Goal: Information Seeking & Learning: Learn about a topic

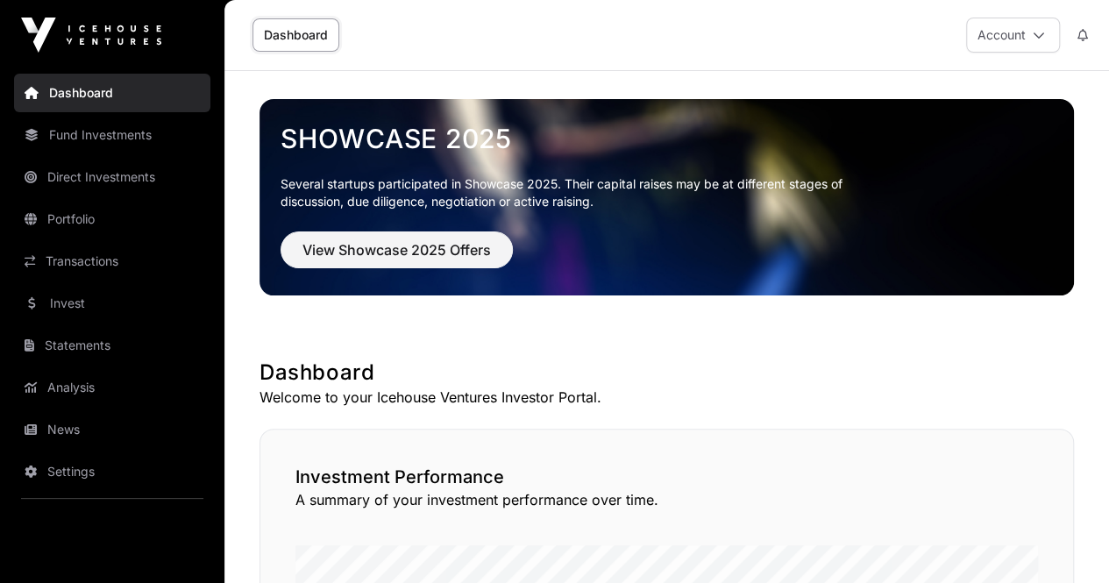
click at [296, 39] on link "Dashboard" at bounding box center [295, 34] width 87 height 33
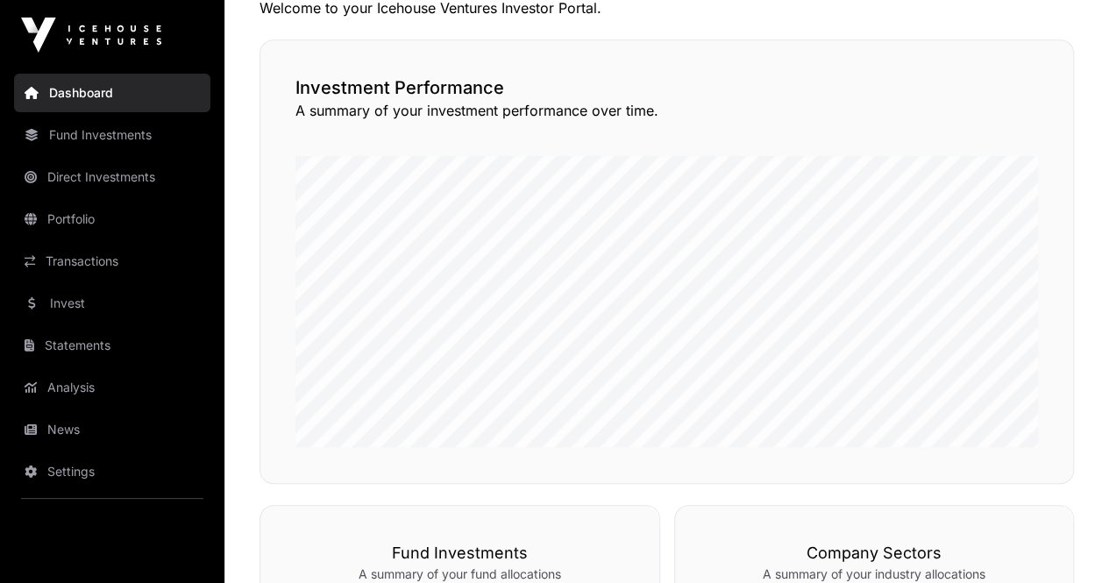
scroll to position [398, 0]
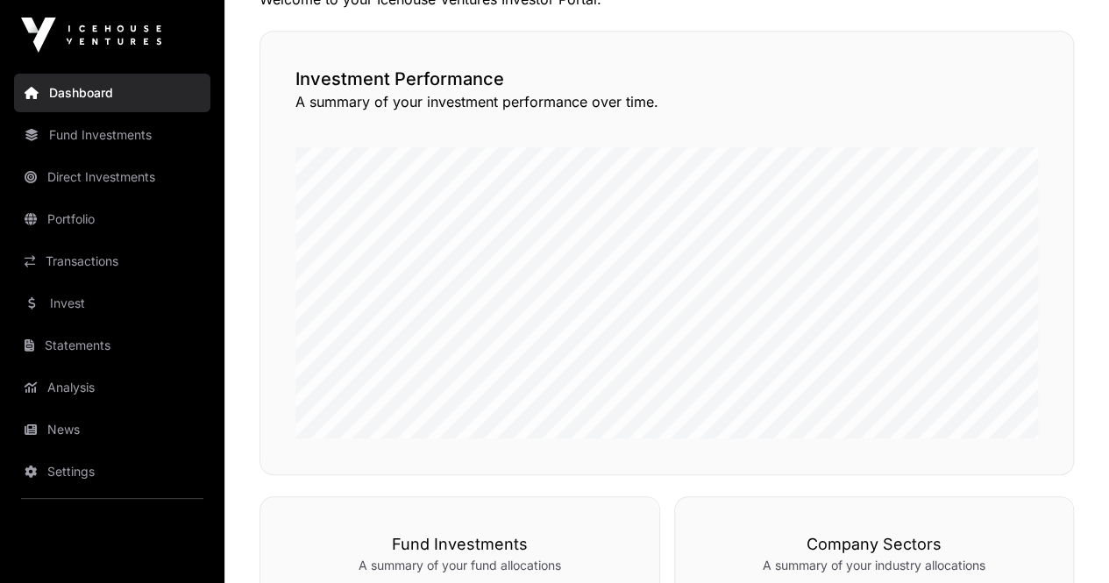
click at [74, 346] on link "Statements" at bounding box center [112, 345] width 196 height 39
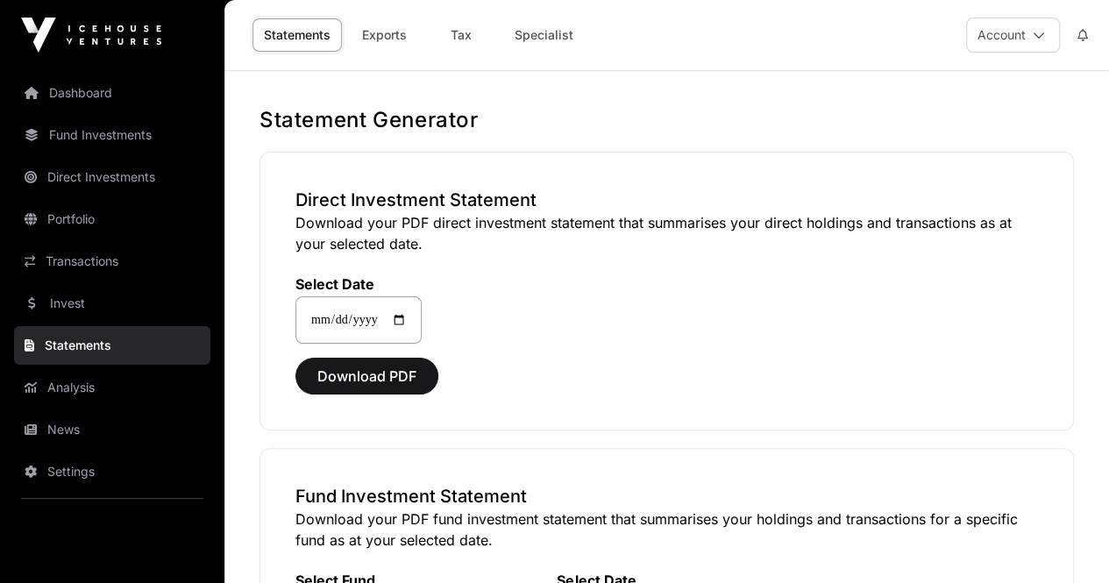
click at [72, 131] on link "Fund Investments" at bounding box center [112, 135] width 196 height 39
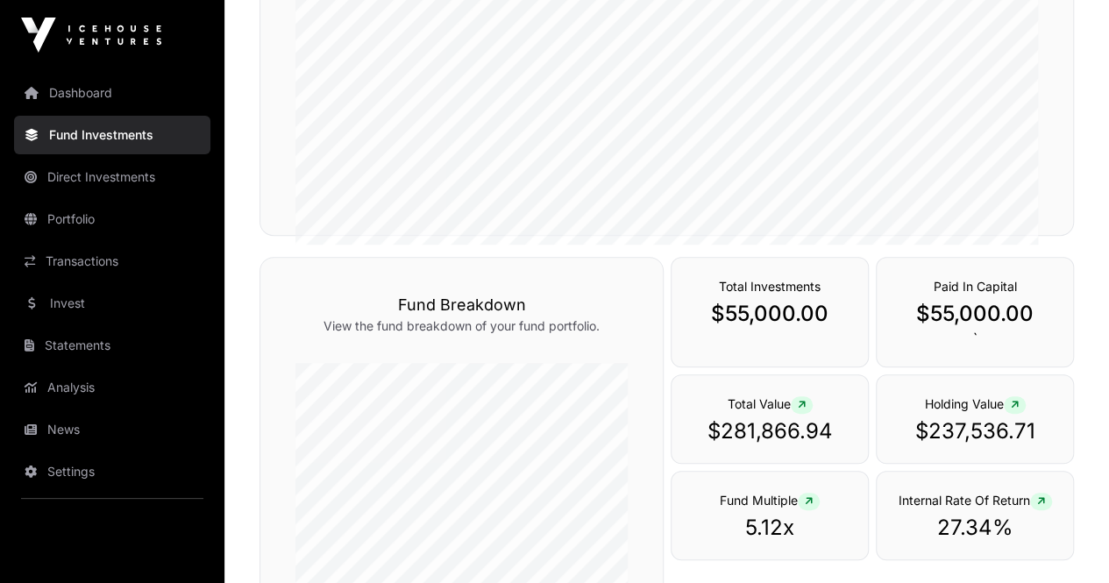
scroll to position [422, 0]
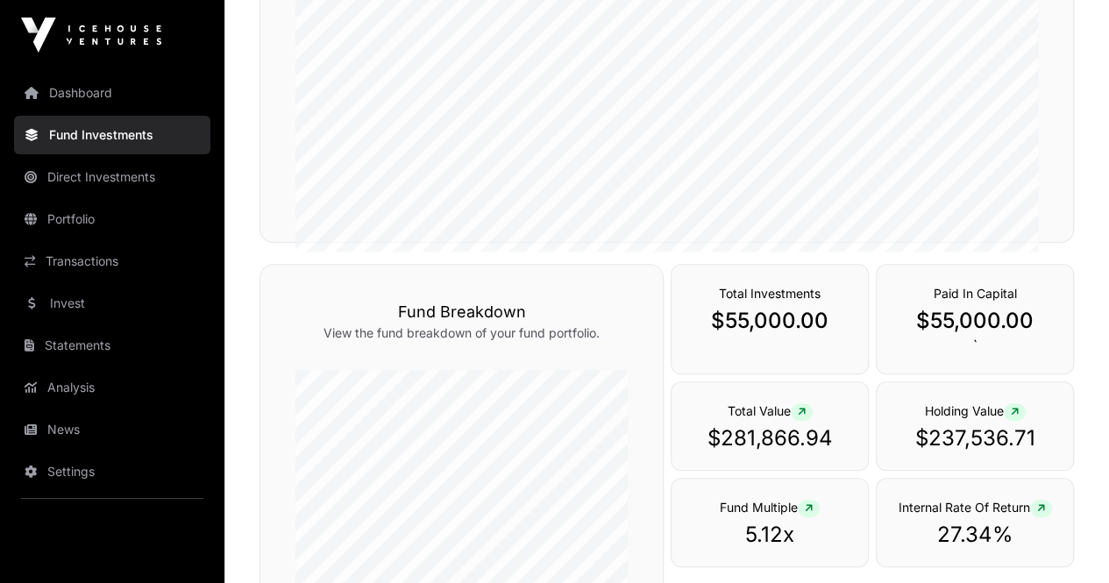
click at [93, 179] on link "Direct Investments" at bounding box center [112, 177] width 196 height 39
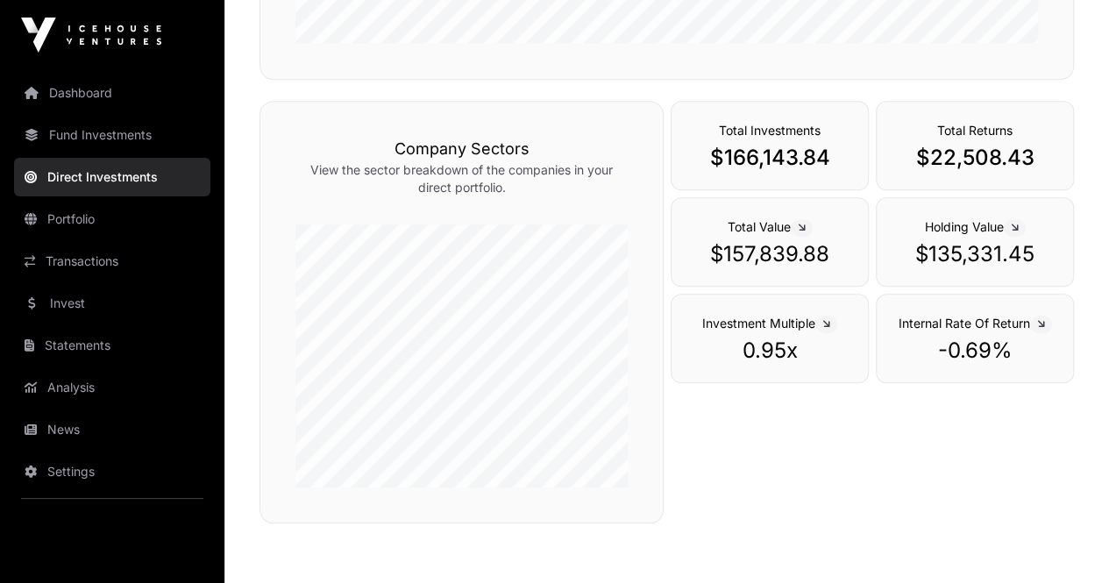
scroll to position [497, 0]
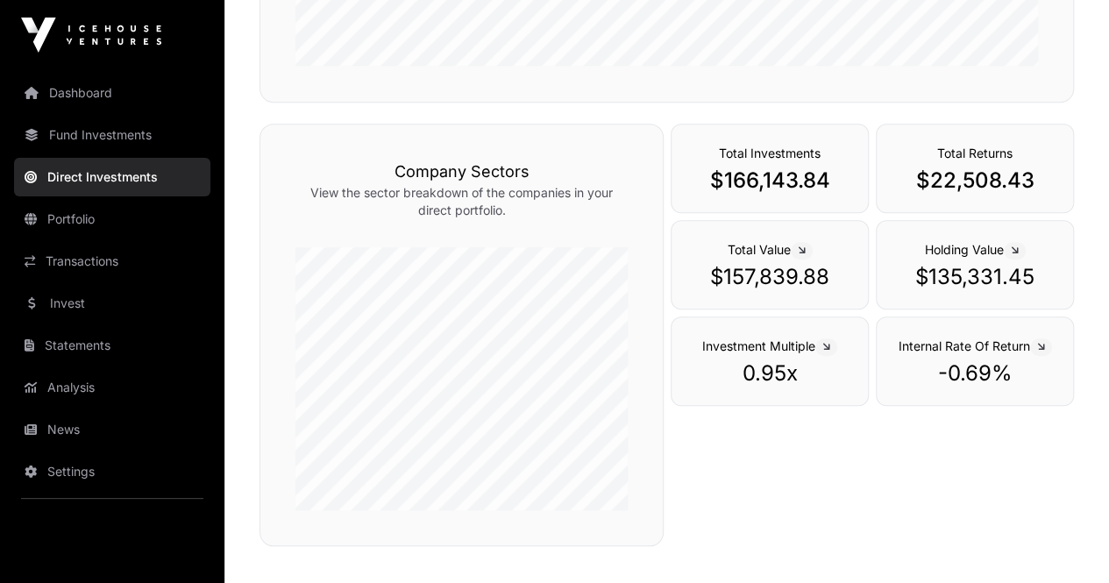
click at [65, 95] on link "Dashboard" at bounding box center [112, 93] width 196 height 39
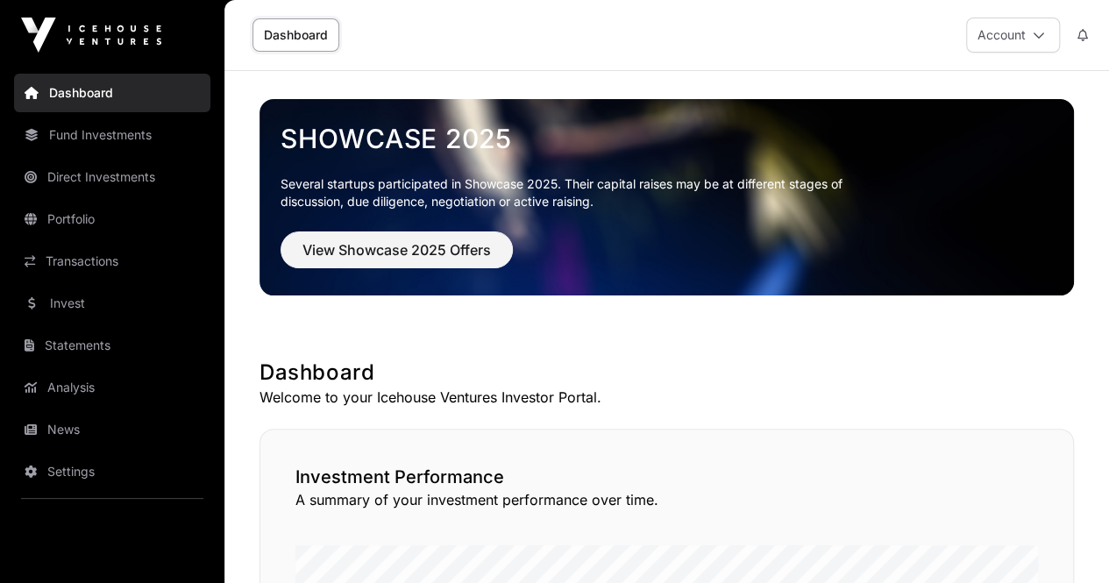
click at [73, 175] on link "Direct Investments" at bounding box center [112, 177] width 196 height 39
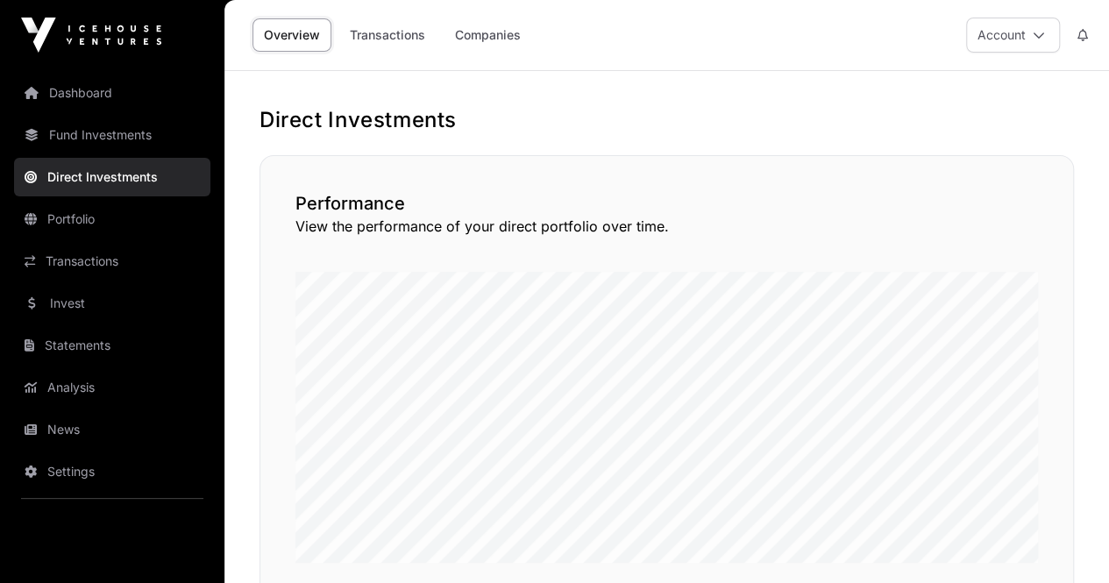
click at [498, 37] on link "Companies" at bounding box center [487, 34] width 89 height 33
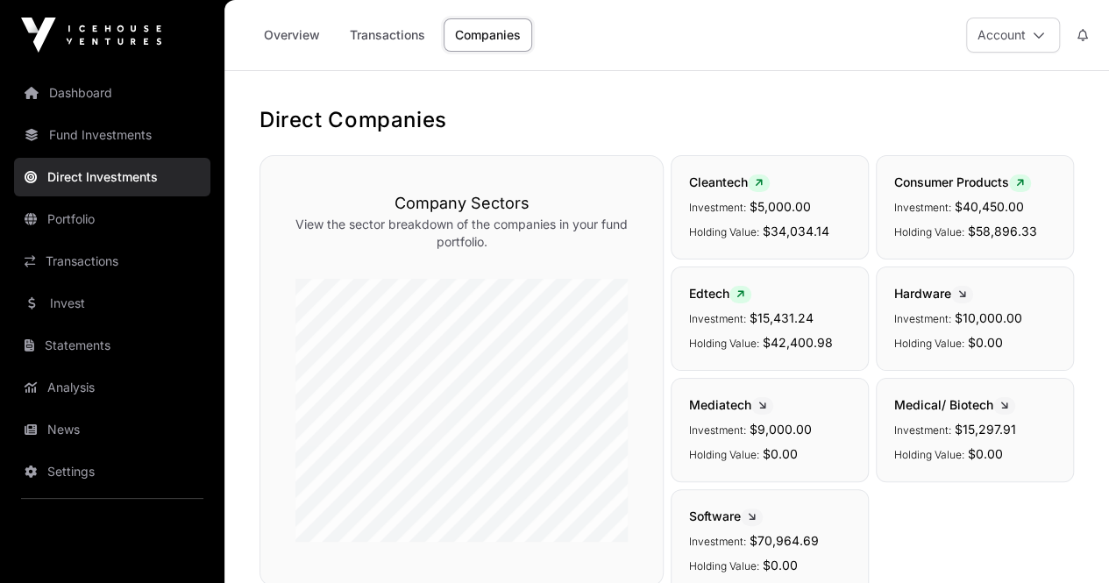
click at [79, 223] on link "Portfolio" at bounding box center [112, 219] width 196 height 39
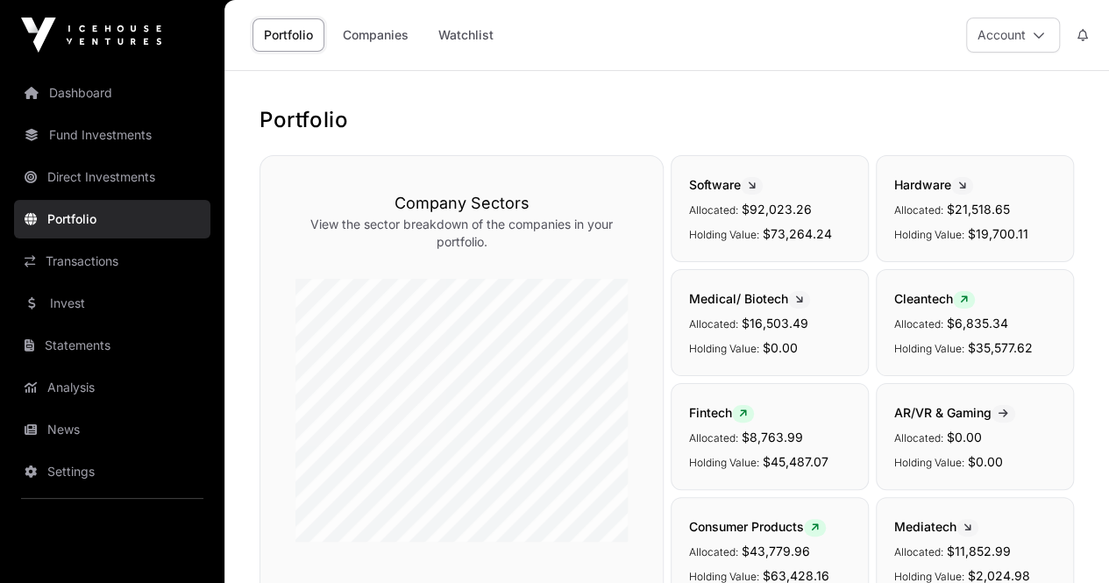
click at [368, 39] on link "Companies" at bounding box center [375, 34] width 89 height 33
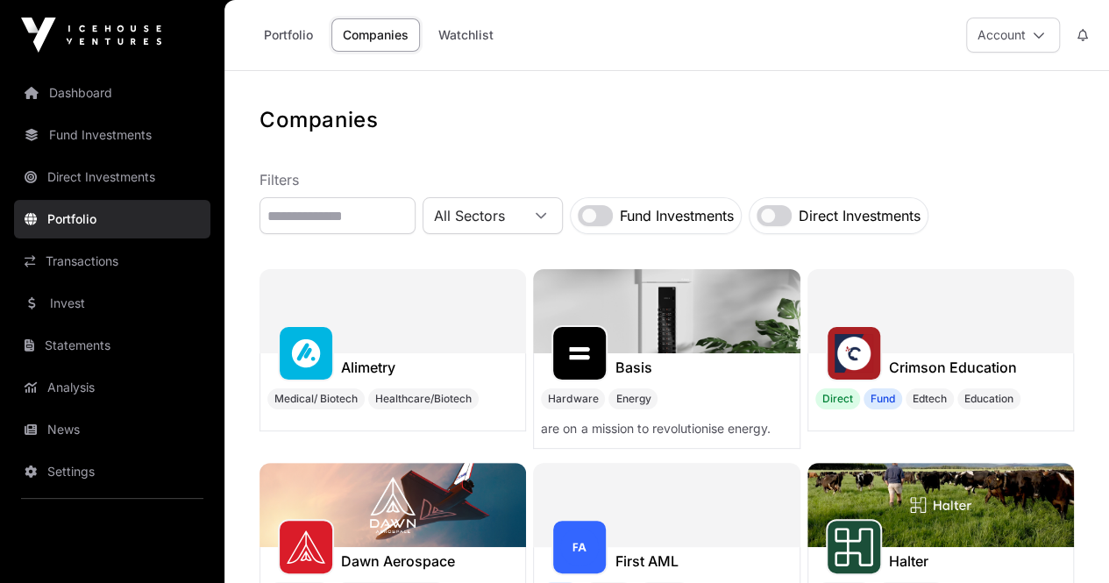
click at [301, 38] on link "Portfolio" at bounding box center [288, 34] width 72 height 33
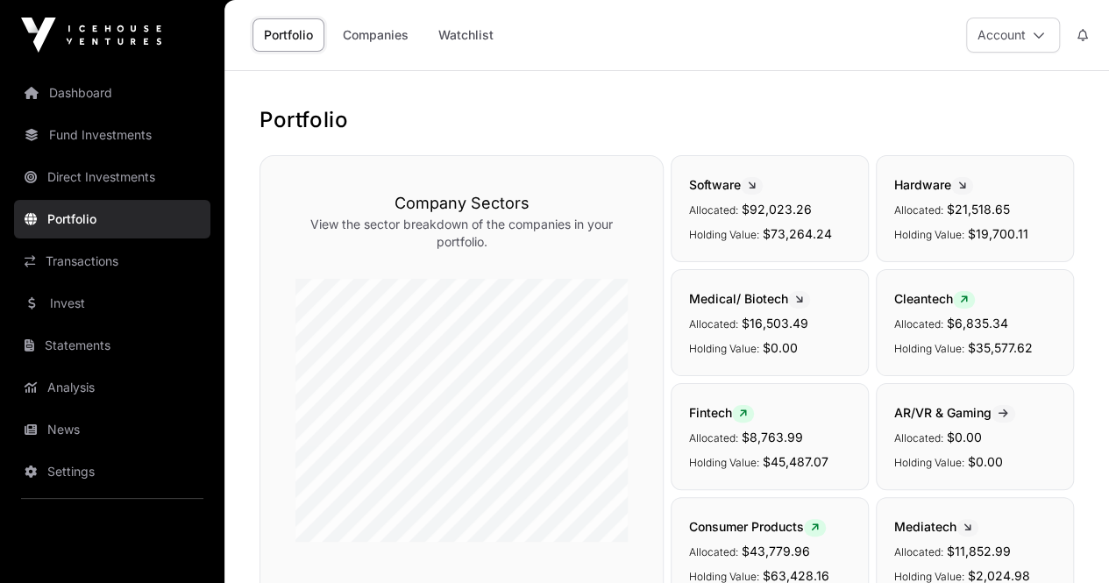
click at [361, 35] on link "Companies" at bounding box center [375, 34] width 89 height 33
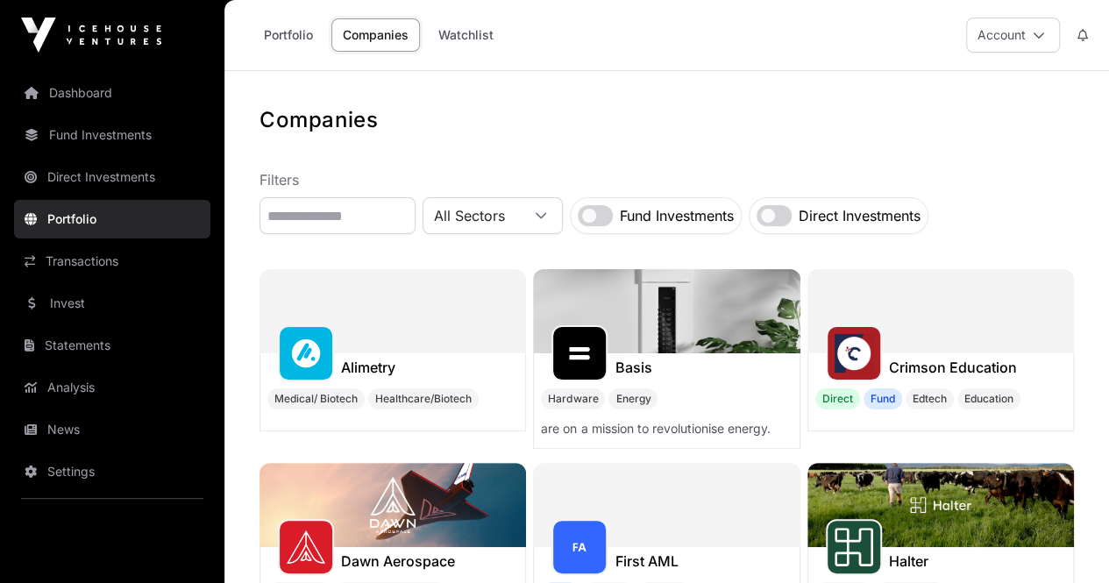
click at [547, 216] on icon at bounding box center [541, 215] width 12 height 12
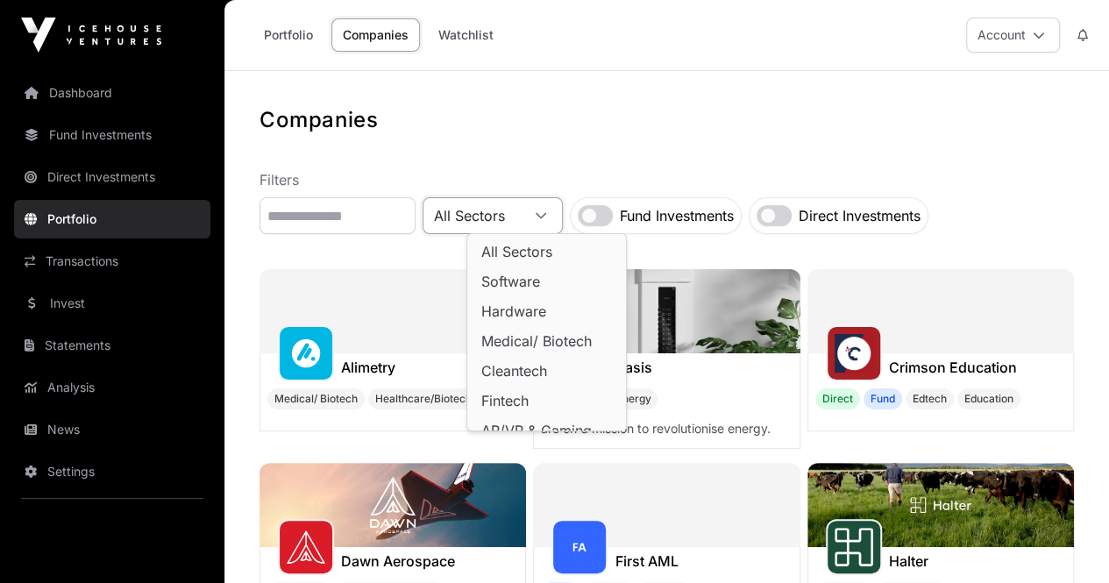
click at [673, 218] on label "Fund Investments" at bounding box center [677, 215] width 114 height 21
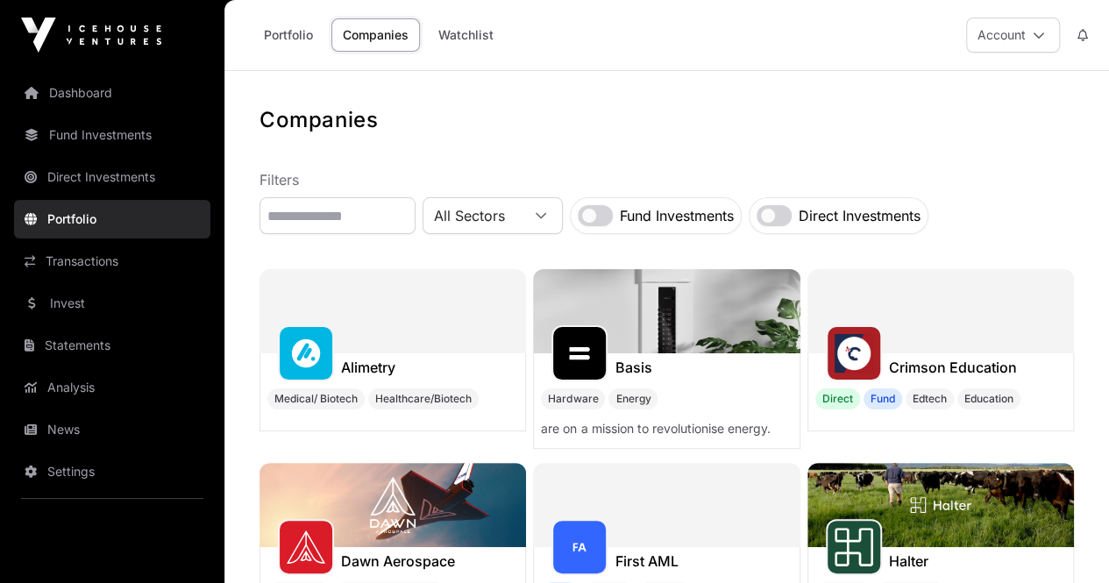
click at [834, 354] on img at bounding box center [853, 353] width 39 height 39
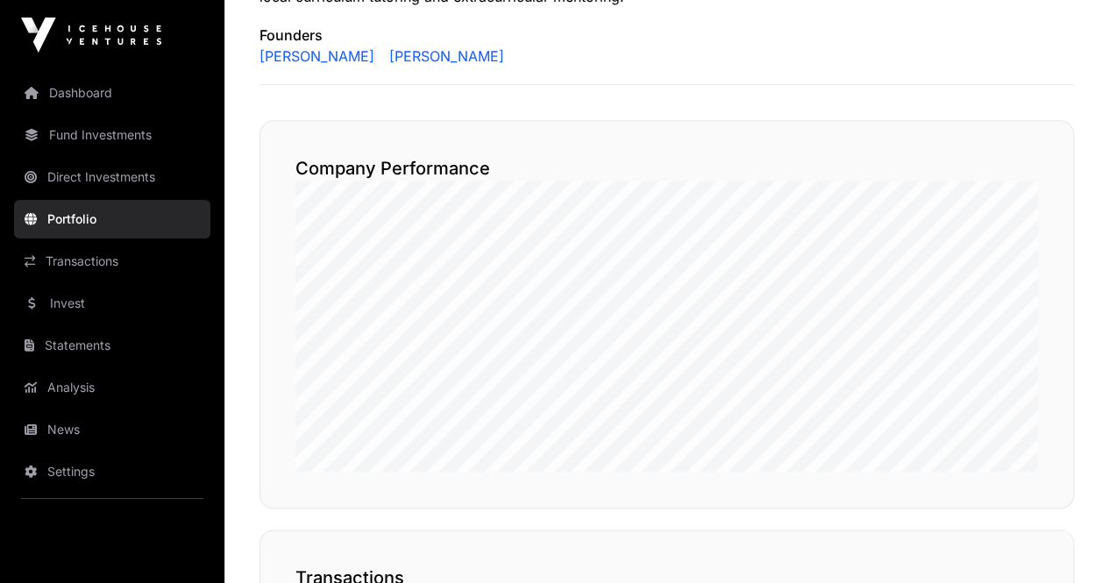
scroll to position [804, 0]
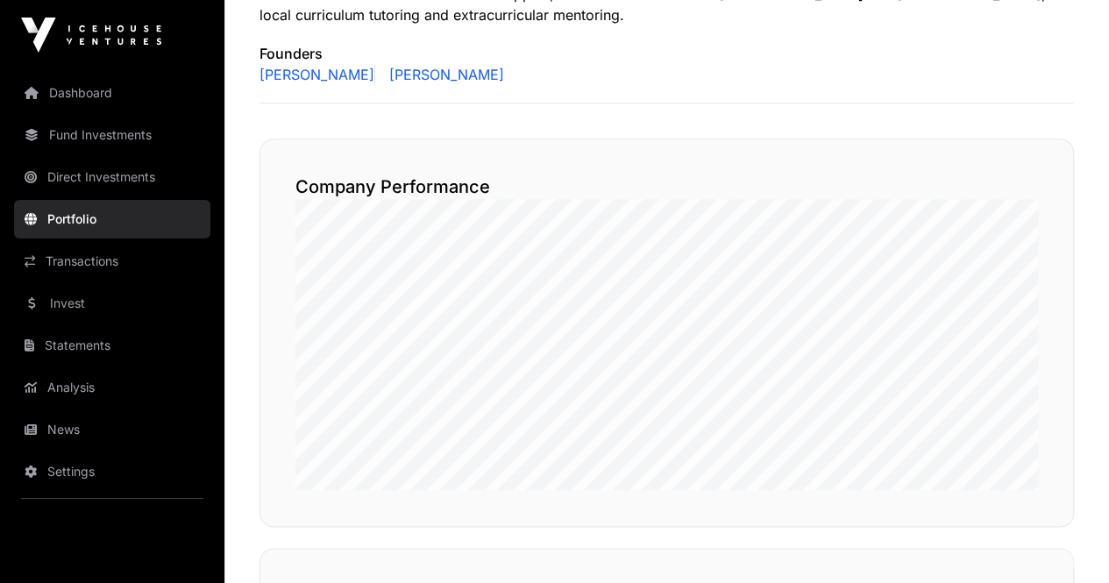
drag, startPoint x: 1121, startPoint y: 4, endPoint x: 745, endPoint y: 71, distance: 381.8
click at [745, 71] on div "[PERSON_NAME] [PERSON_NAME]" at bounding box center [666, 74] width 814 height 21
click at [338, 70] on link "[PERSON_NAME]" at bounding box center [317, 74] width 116 height 21
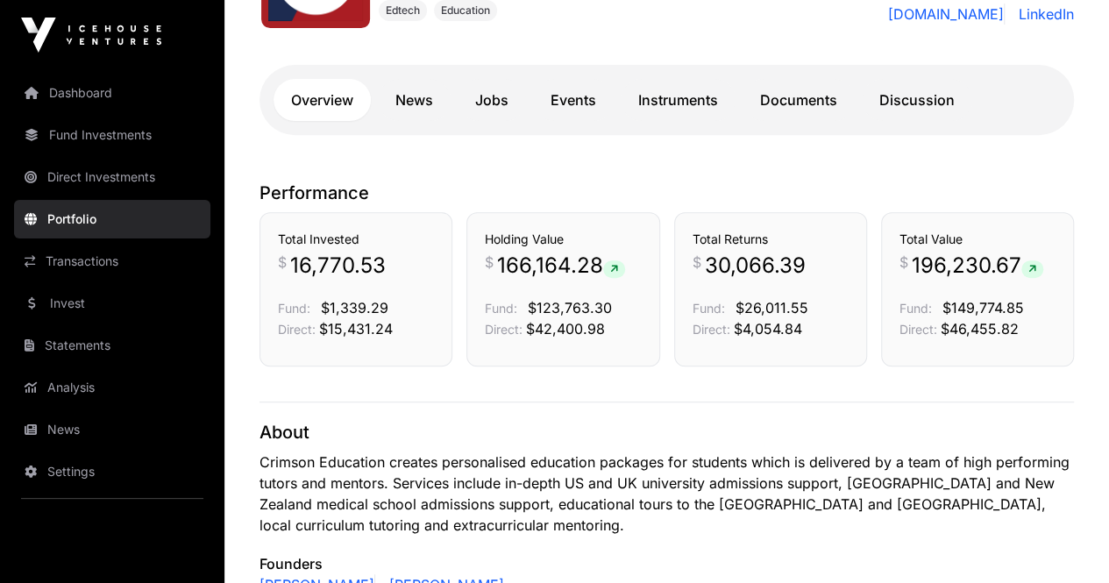
scroll to position [0, 0]
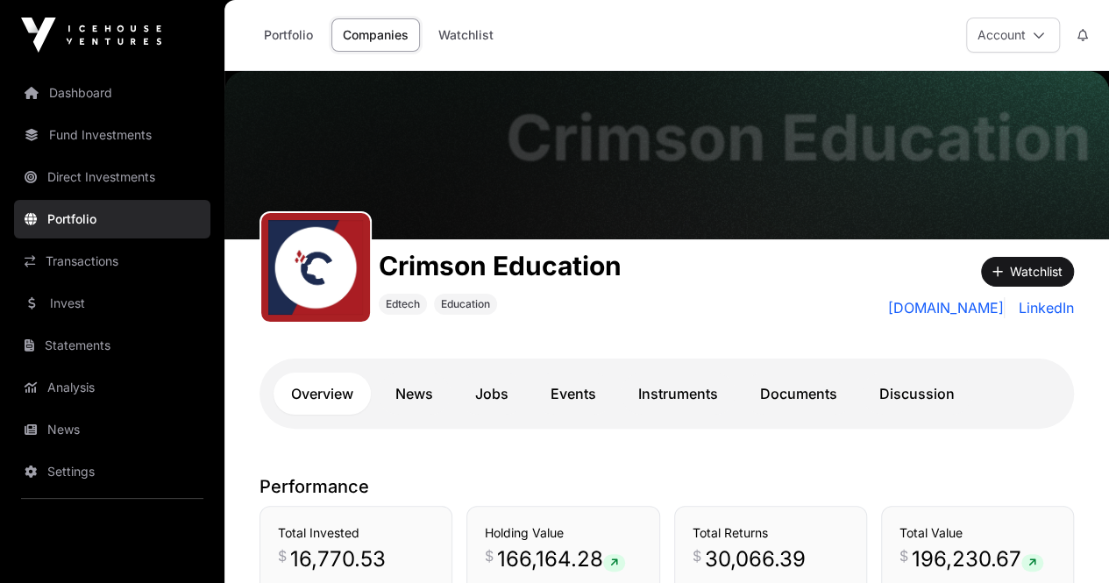
click at [60, 215] on link "Portfolio" at bounding box center [112, 219] width 196 height 39
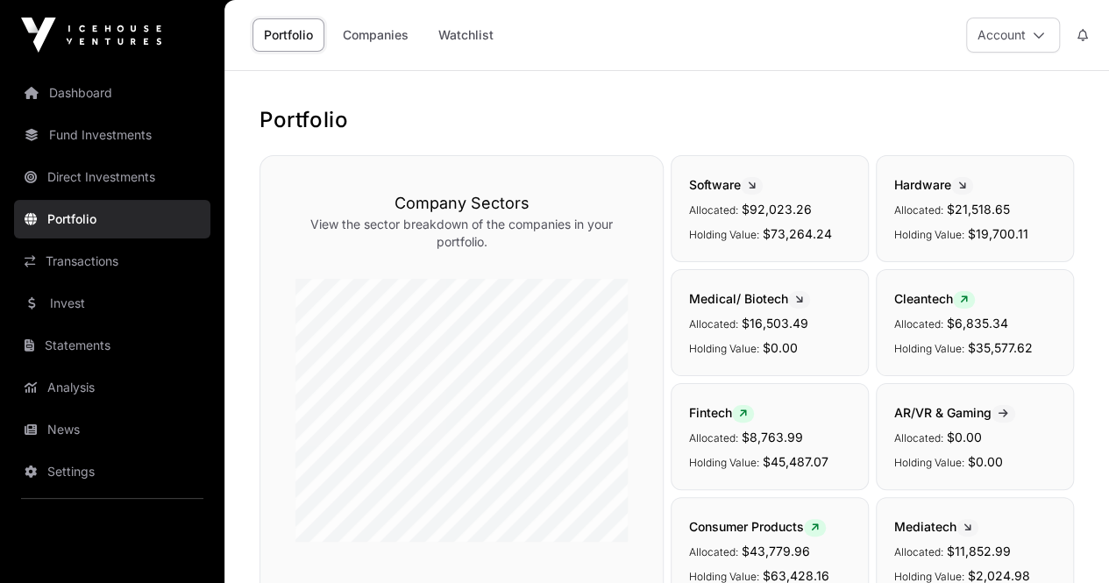
click at [373, 39] on link "Companies" at bounding box center [375, 34] width 89 height 33
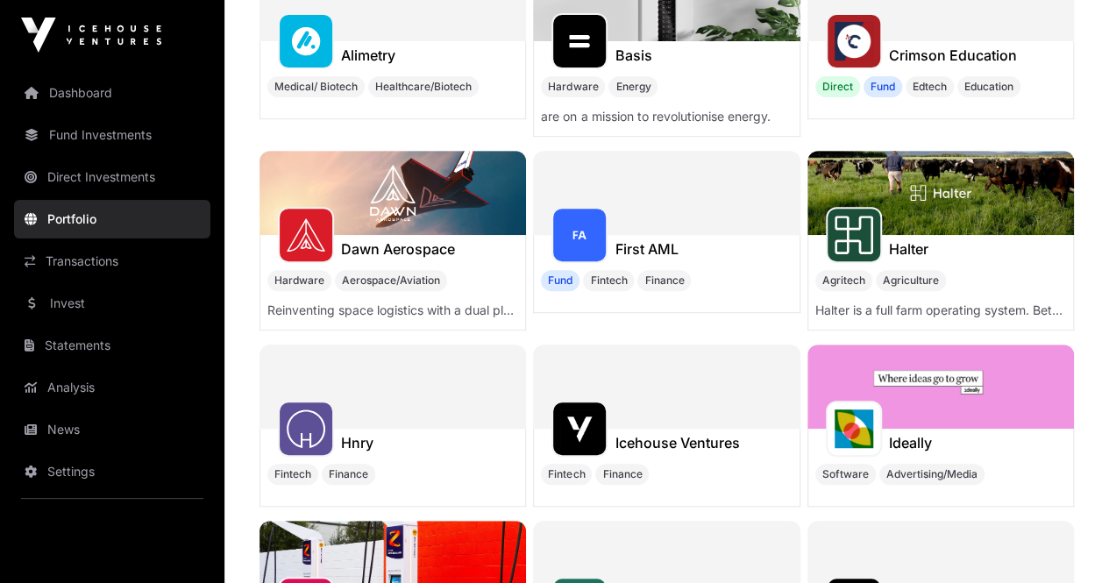
scroll to position [228, 0]
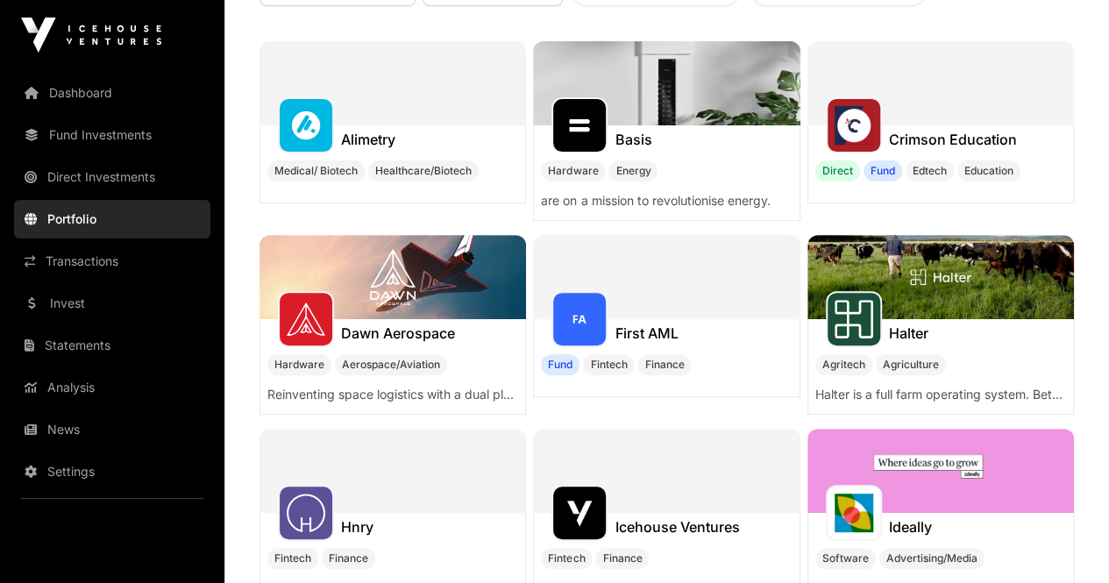
click at [525, 319] on div "Dawn Aerospace" at bounding box center [392, 333] width 265 height 28
click at [526, 235] on img at bounding box center [392, 277] width 266 height 84
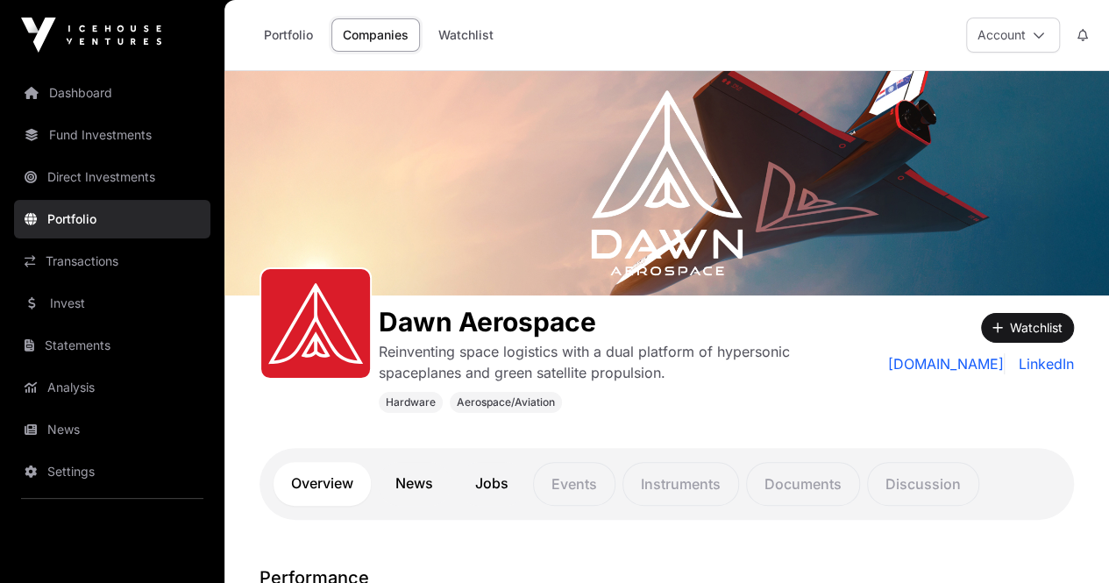
click at [77, 136] on link "Fund Investments" at bounding box center [112, 135] width 196 height 39
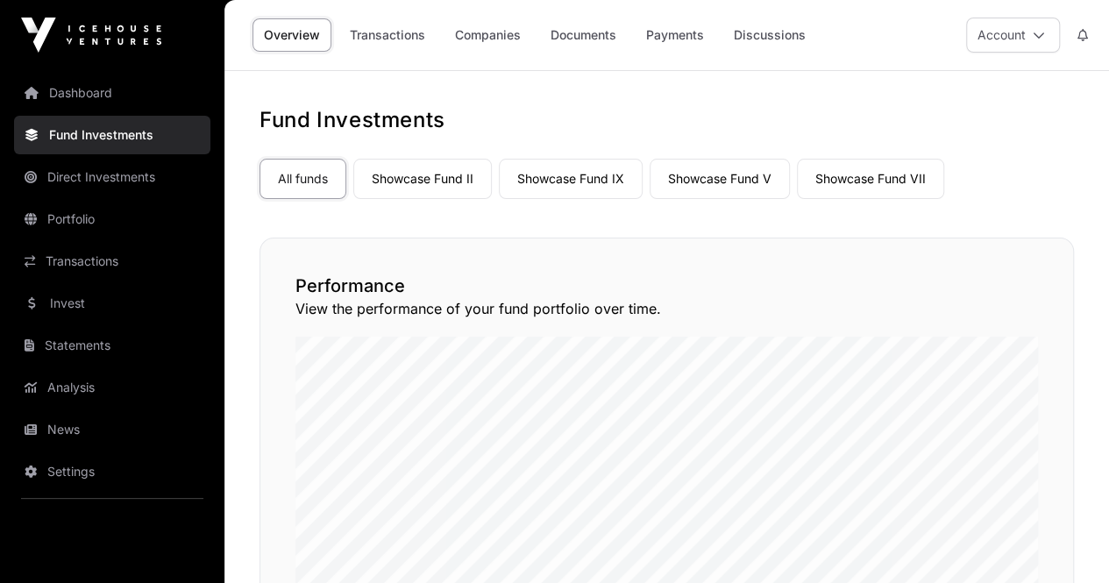
click at [487, 38] on link "Companies" at bounding box center [487, 34] width 89 height 33
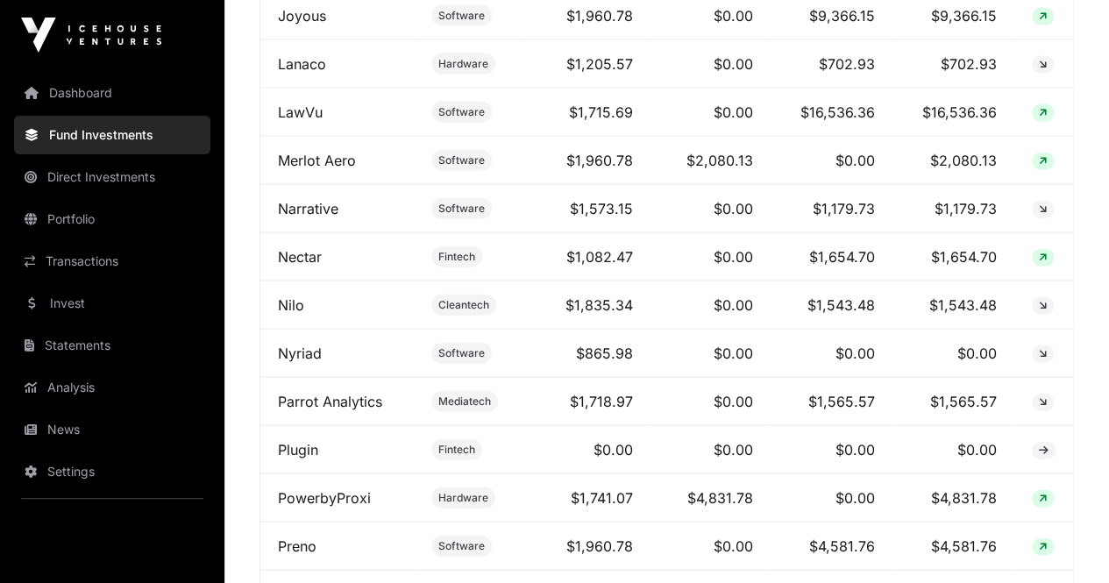
scroll to position [1942, 0]
